Goal: Navigation & Orientation: Find specific page/section

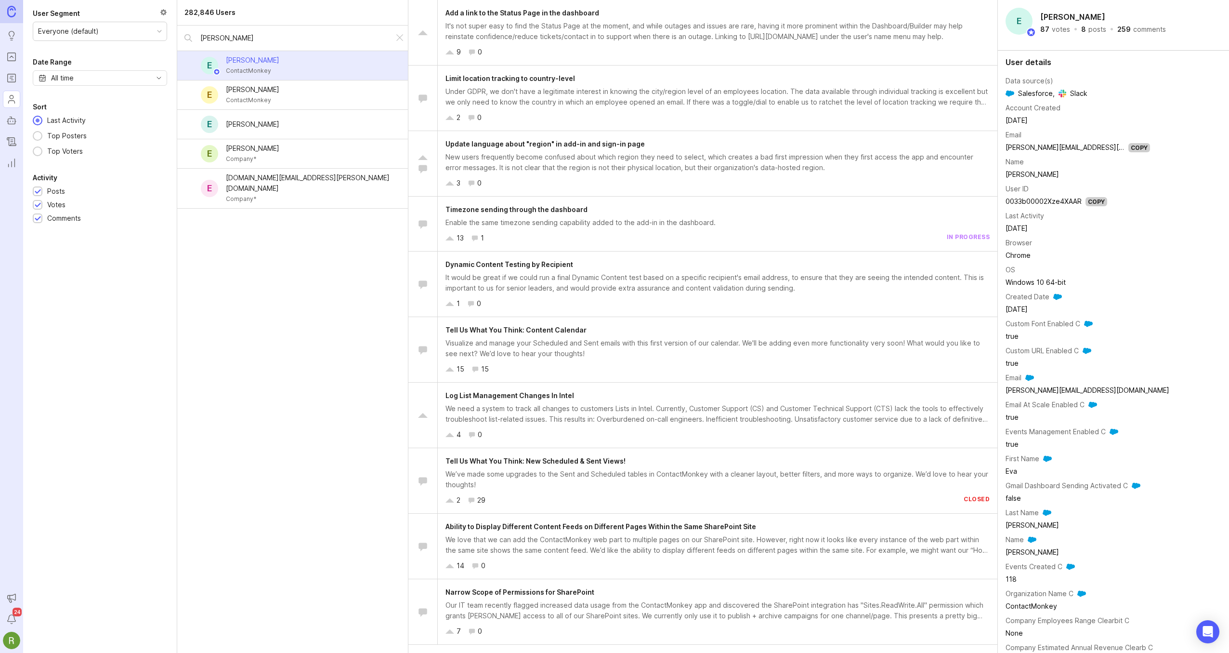
click at [11, 13] on img at bounding box center [11, 11] width 9 height 11
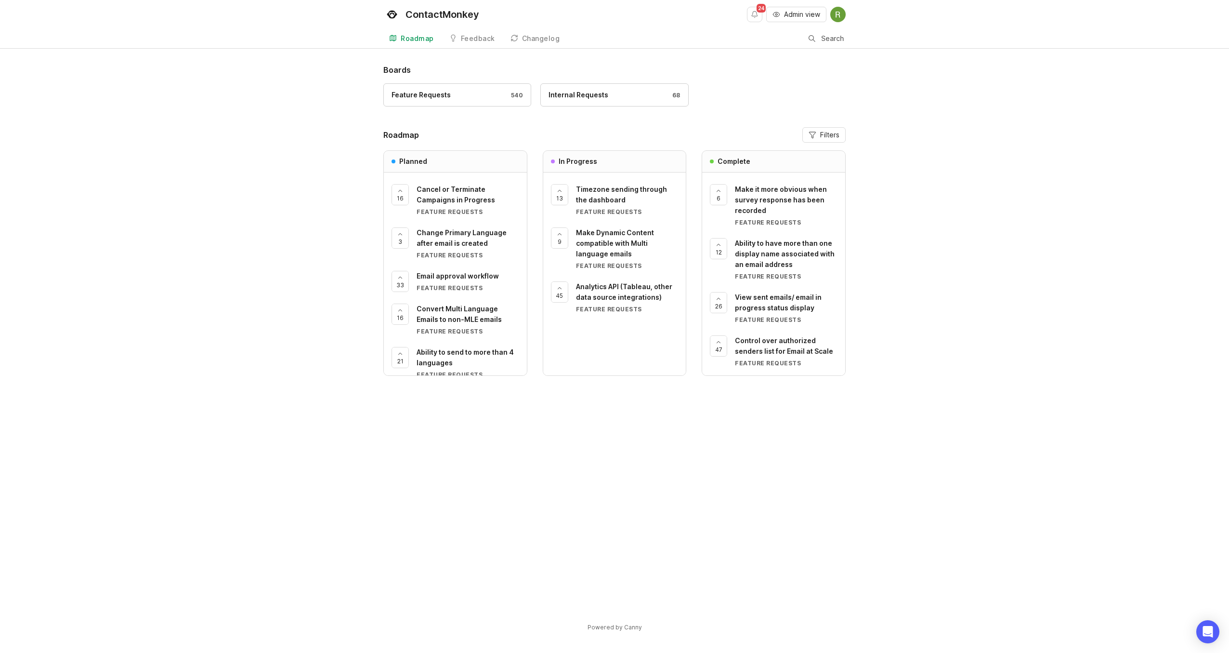
click at [470, 39] on div "Feedback" at bounding box center [478, 38] width 34 height 7
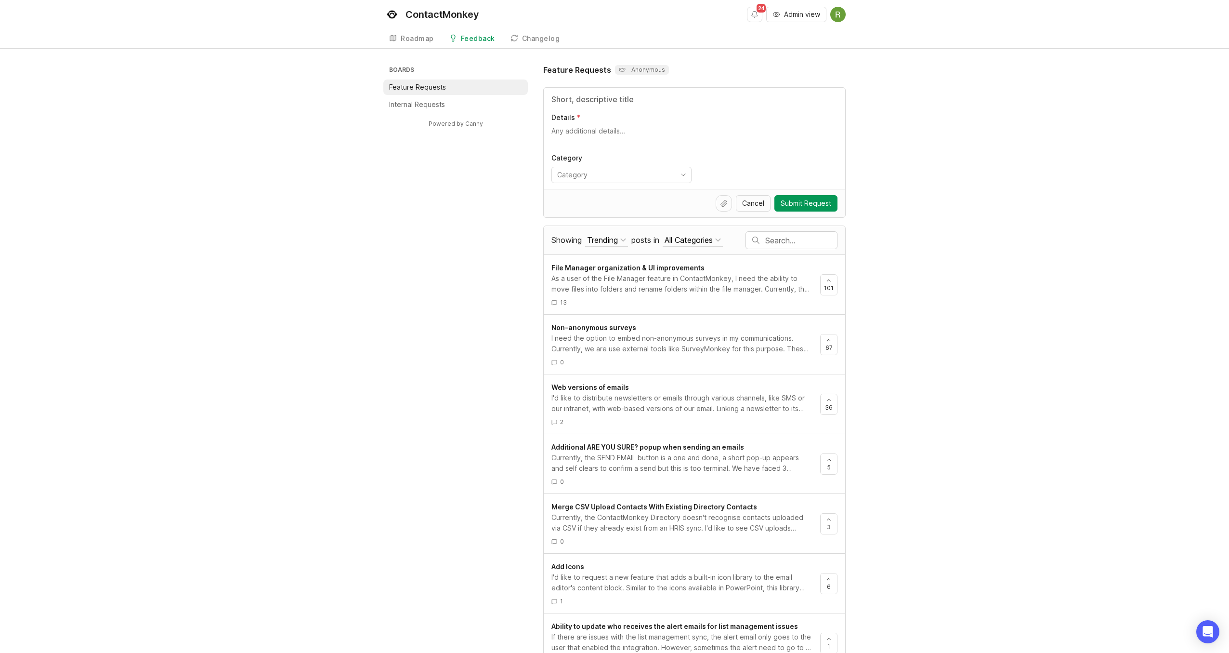
click at [424, 39] on div "Roadmap" at bounding box center [417, 38] width 33 height 7
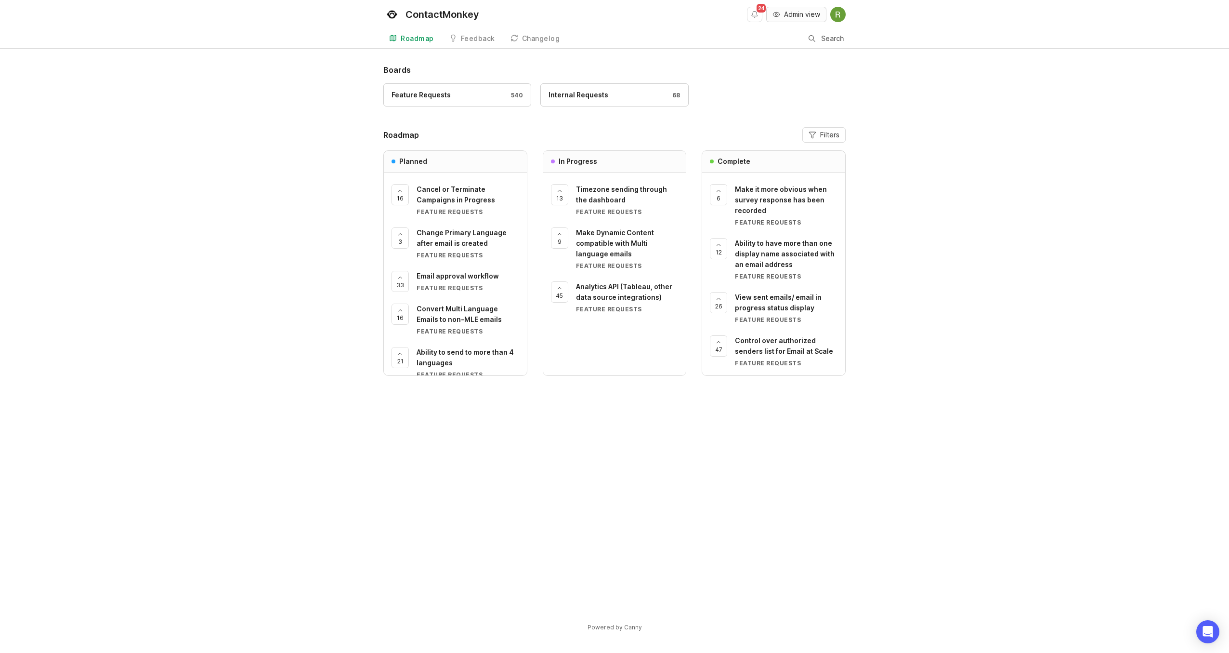
click at [787, 14] on span "Admin view" at bounding box center [802, 15] width 36 height 10
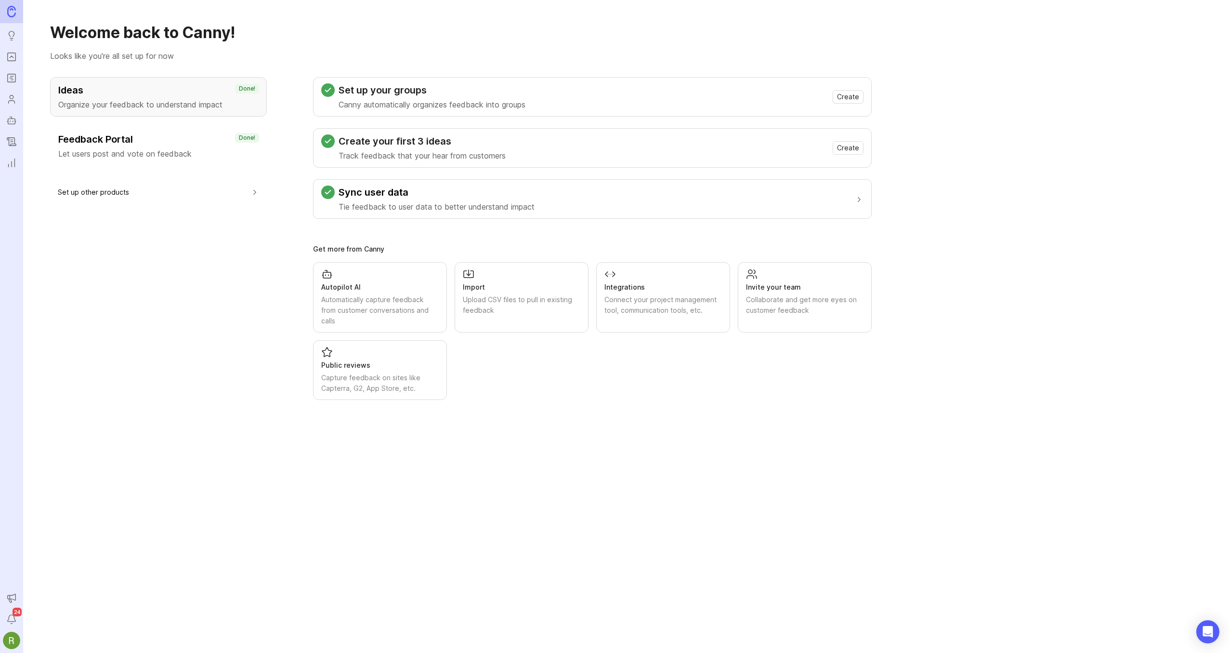
click at [15, 83] on icon "Roadmaps" at bounding box center [11, 78] width 11 height 12
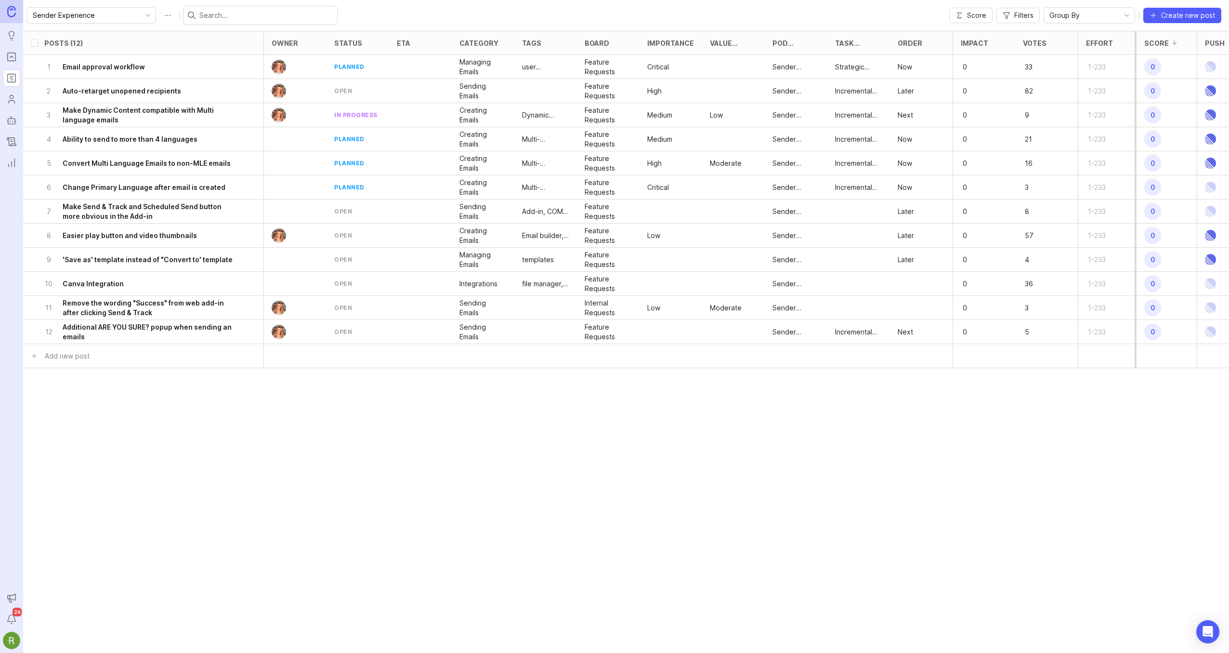
click at [146, 15] on icon "toggle icon" at bounding box center [148, 15] width 4 height 2
click at [105, 97] on li "Manager Experience" at bounding box center [123, 98] width 192 height 16
type input "Manager Experience"
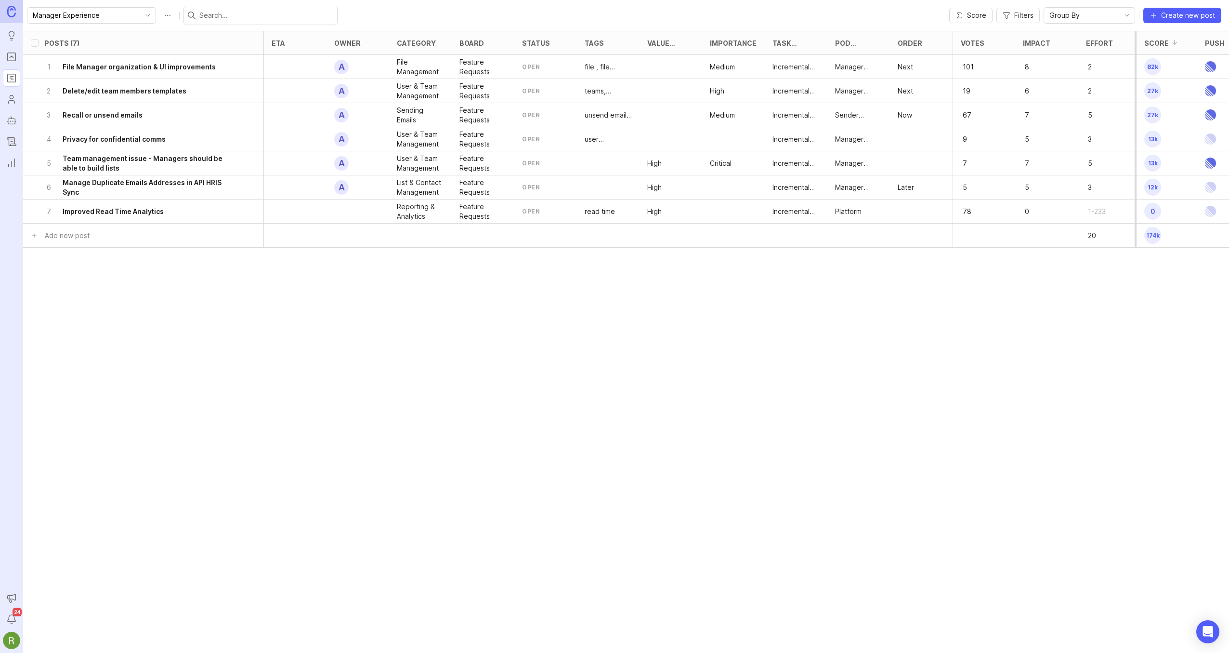
click at [110, 16] on input "Manager Experience" at bounding box center [86, 15] width 106 height 11
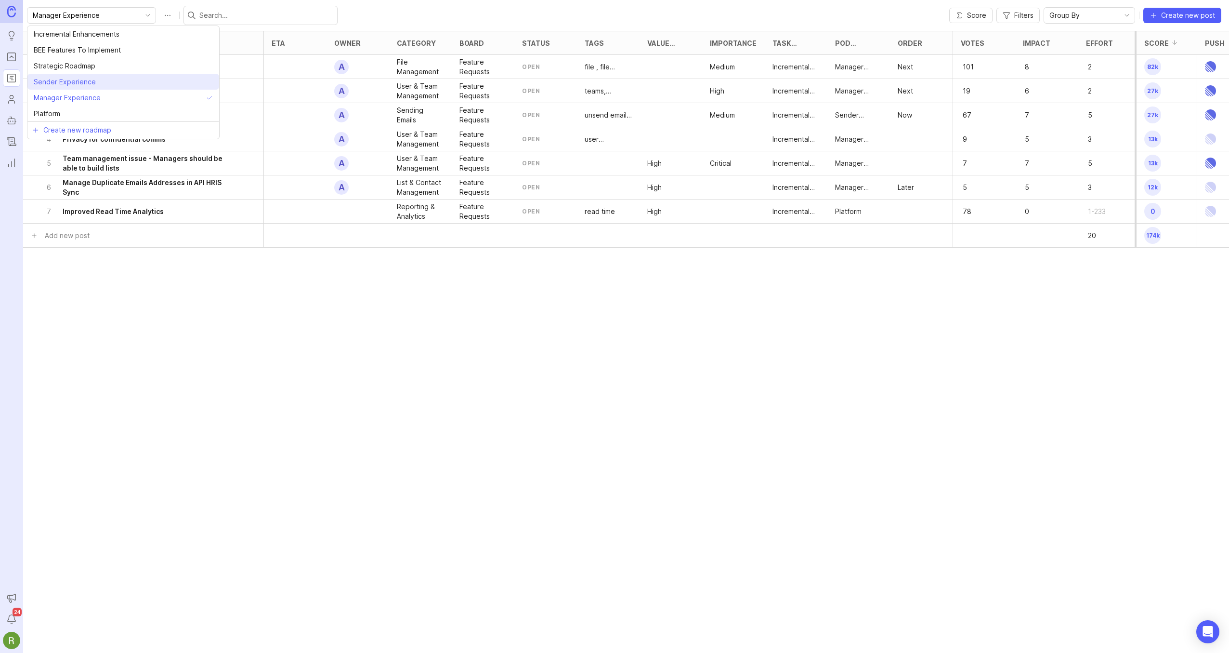
click at [93, 81] on span "Sender Experience" at bounding box center [65, 82] width 62 height 11
